Goal: Task Accomplishment & Management: Manage account settings

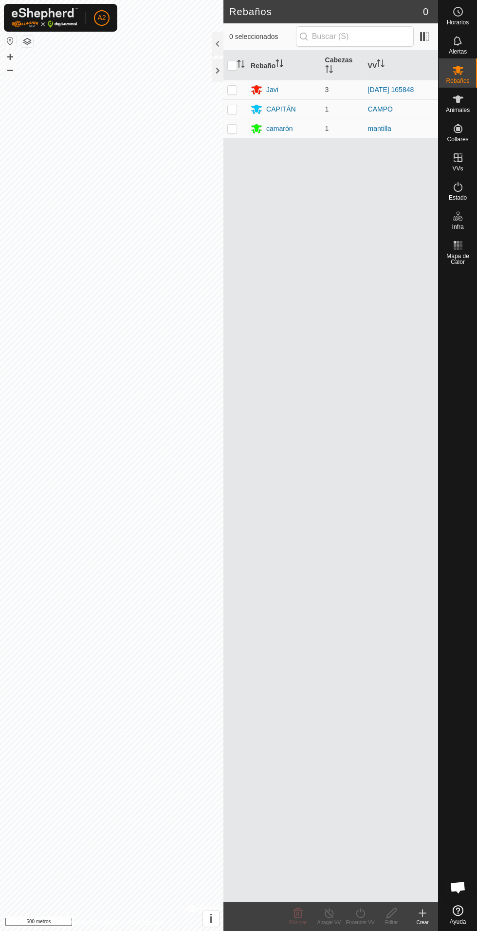
click at [281, 125] on font "camarón" at bounding box center [279, 129] width 26 height 8
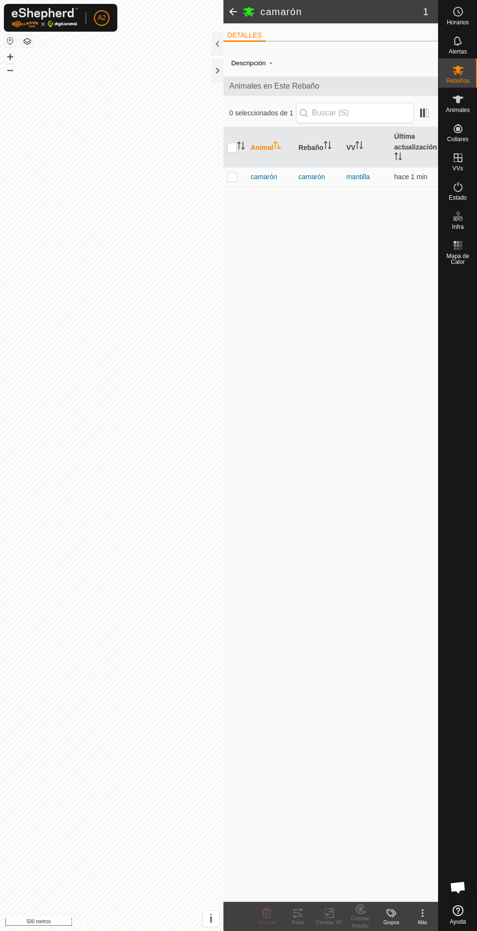
click at [274, 181] on font "camarón" at bounding box center [264, 177] width 26 height 8
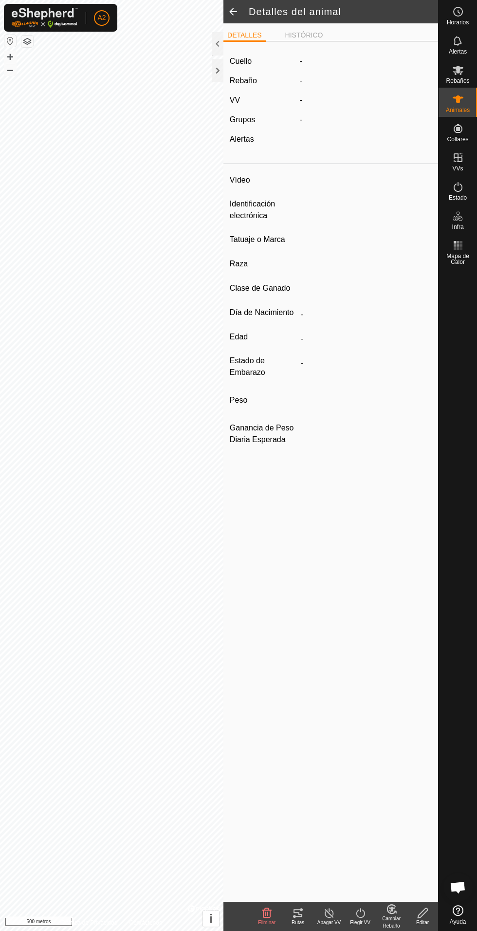
type input "camaron"
type input "-"
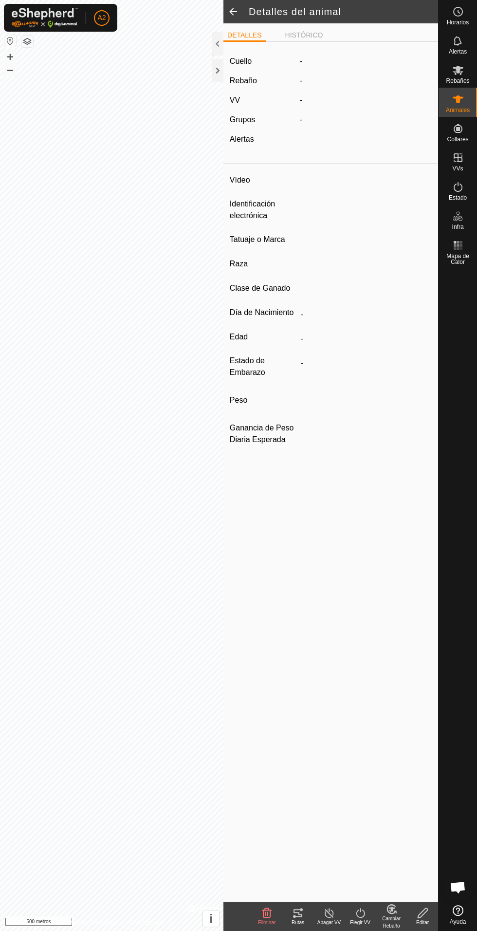
type input "0 kg"
type input "-"
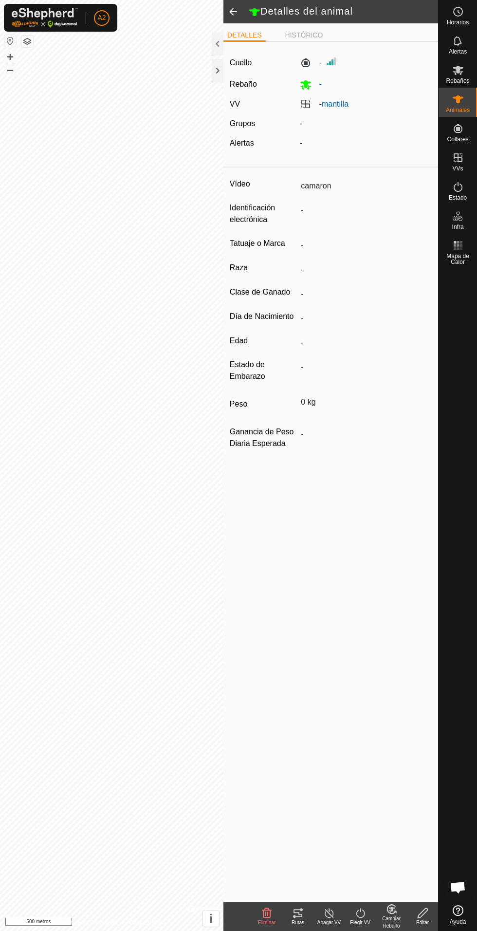
click at [298, 913] on icon at bounding box center [298, 913] width 9 height 8
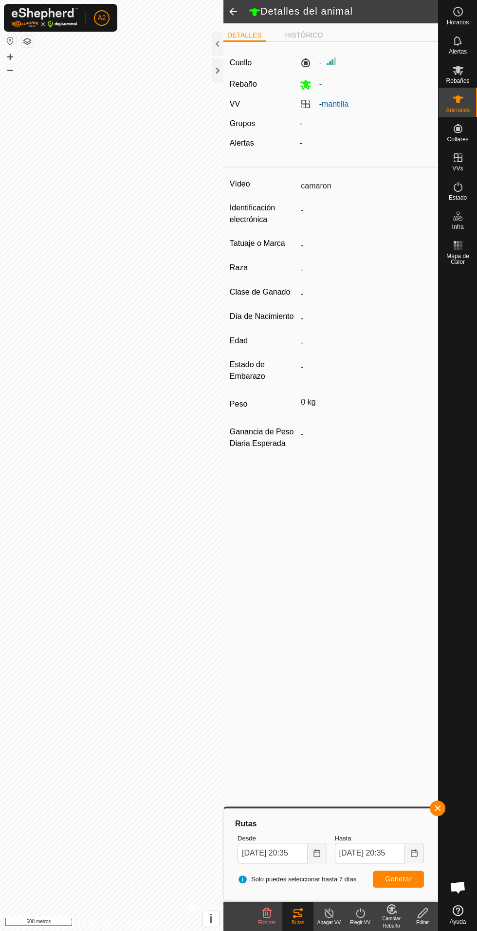
click at [220, 78] on div at bounding box center [218, 70] width 12 height 23
